Goal: Information Seeking & Learning: Learn about a topic

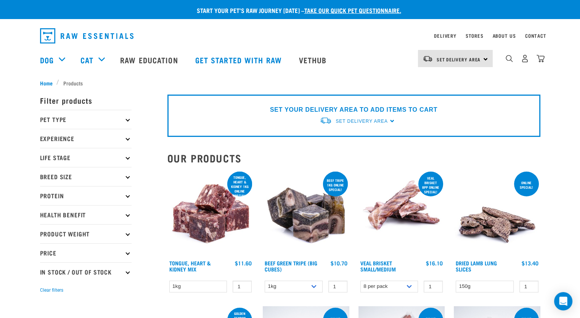
click at [88, 119] on p "Pet Type" at bounding box center [86, 119] width 92 height 19
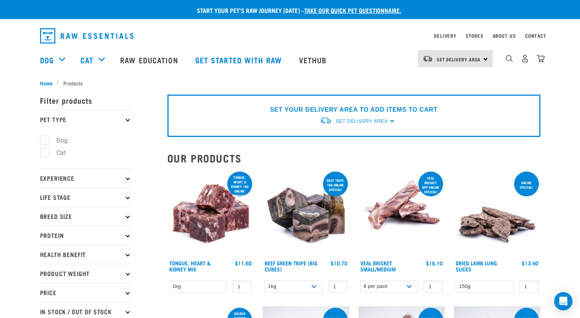
drag, startPoint x: 44, startPoint y: 150, endPoint x: 40, endPoint y: 150, distance: 4.2
click at [44, 150] on label "Cat" at bounding box center [56, 153] width 24 height 10
click at [40, 150] on input "Cat" at bounding box center [42, 151] width 5 height 5
checkbox input "true"
click at [127, 118] on icon at bounding box center [128, 120] width 4 height 4
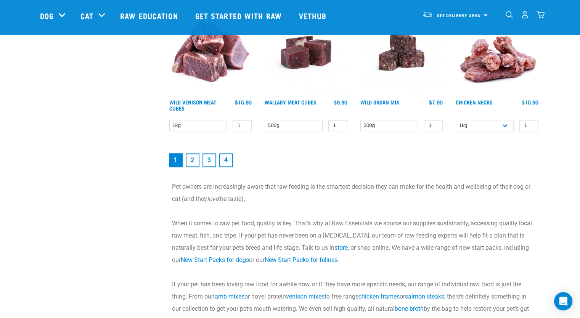
scroll to position [992, 0]
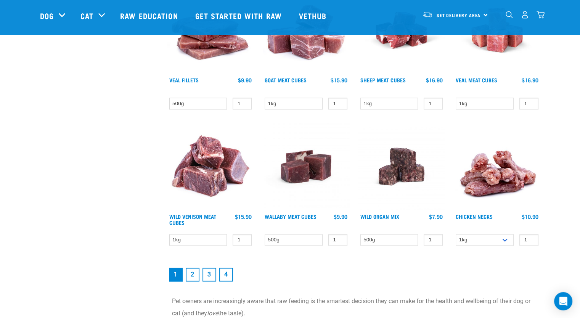
click at [201, 271] on li "3" at bounding box center [209, 274] width 17 height 17
click at [193, 272] on link "2" at bounding box center [193, 275] width 14 height 14
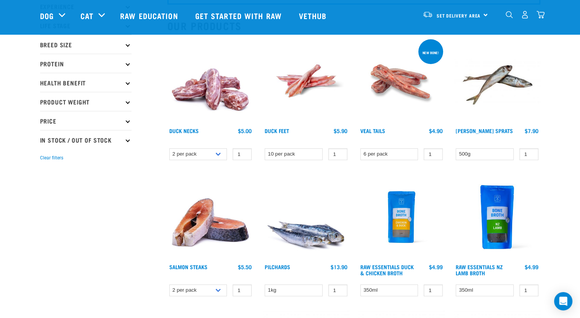
drag, startPoint x: 181, startPoint y: 136, endPoint x: 146, endPoint y: 207, distance: 79.5
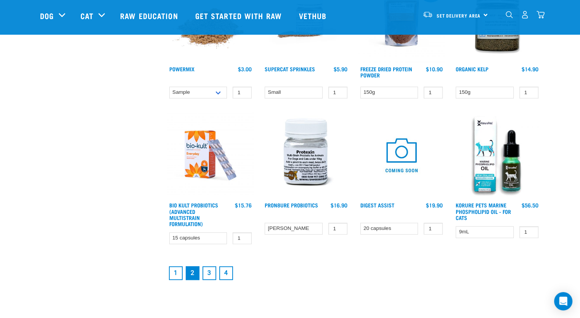
scroll to position [1030, 0]
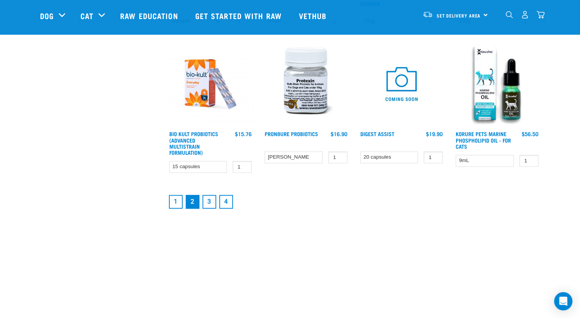
click at [204, 199] on link "3" at bounding box center [210, 202] width 14 height 14
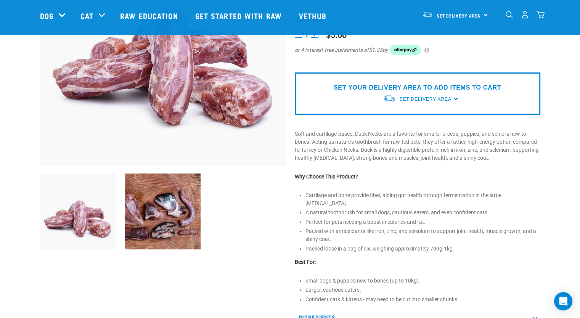
scroll to position [153, 0]
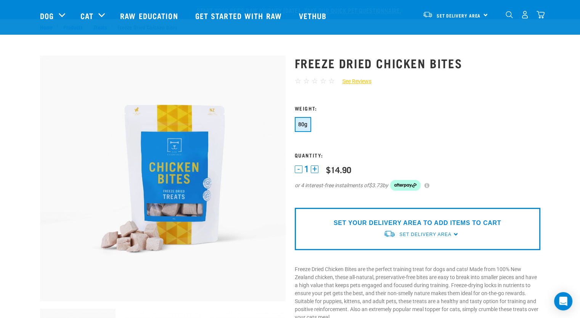
scroll to position [229, 0]
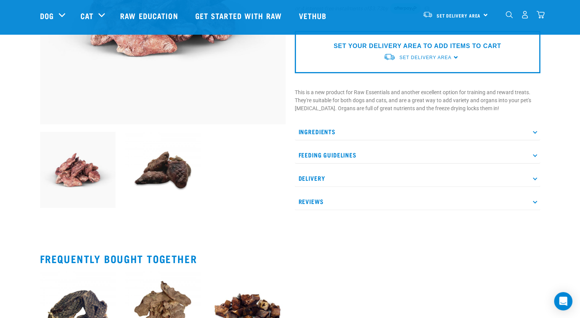
scroll to position [114, 0]
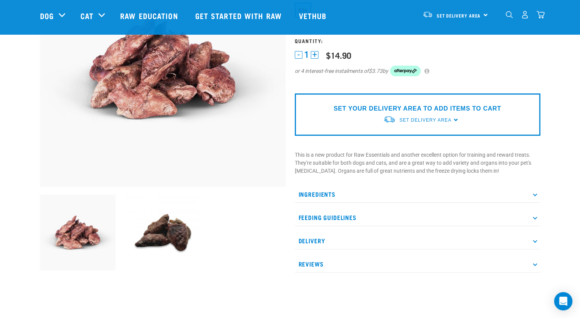
click at [171, 222] on img at bounding box center [163, 233] width 76 height 76
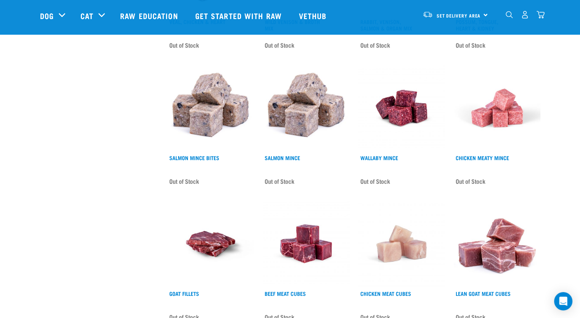
scroll to position [916, 0]
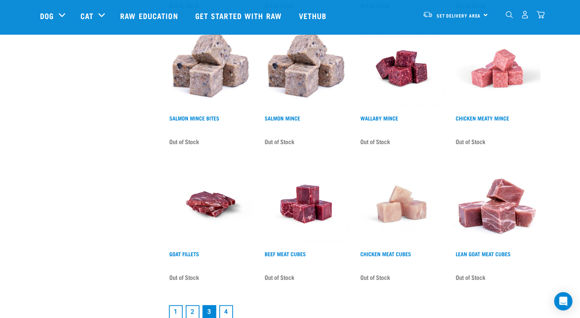
click at [230, 305] on link "4" at bounding box center [226, 312] width 14 height 14
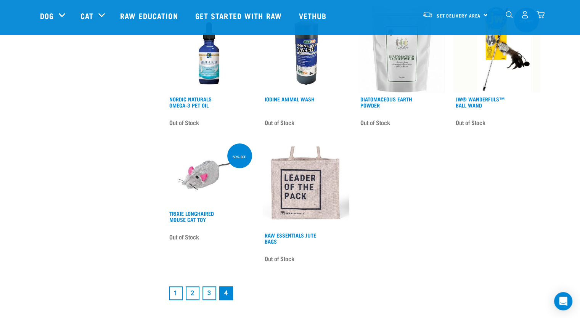
scroll to position [534, 0]
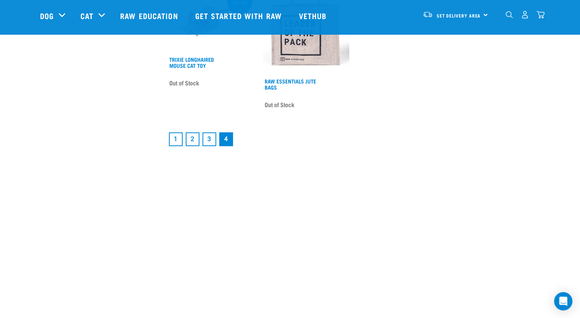
click at [177, 139] on link "1" at bounding box center [176, 139] width 14 height 14
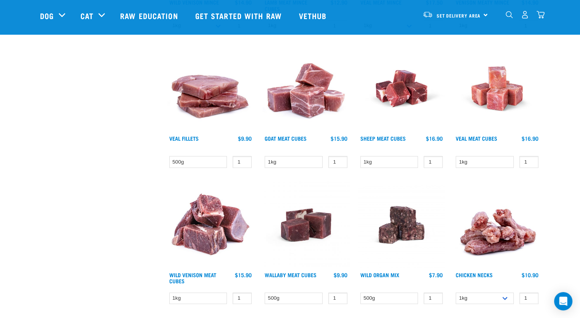
scroll to position [992, 0]
